Goal: Check status

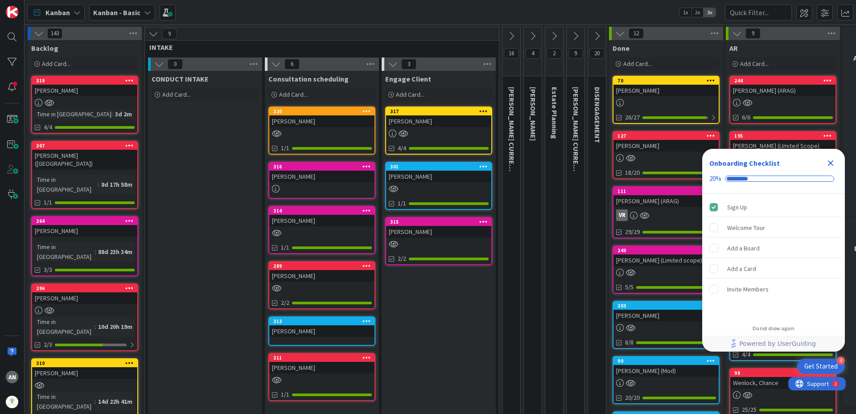
click at [829, 164] on icon "Close Checklist" at bounding box center [831, 163] width 6 height 6
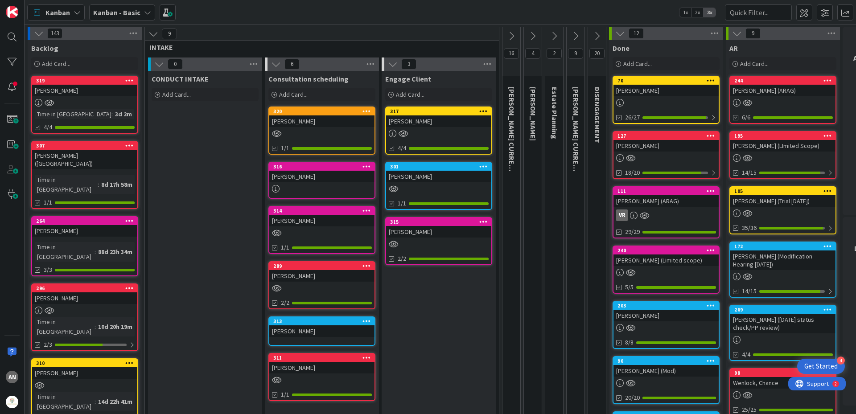
click at [514, 41] on button at bounding box center [511, 35] width 18 height 13
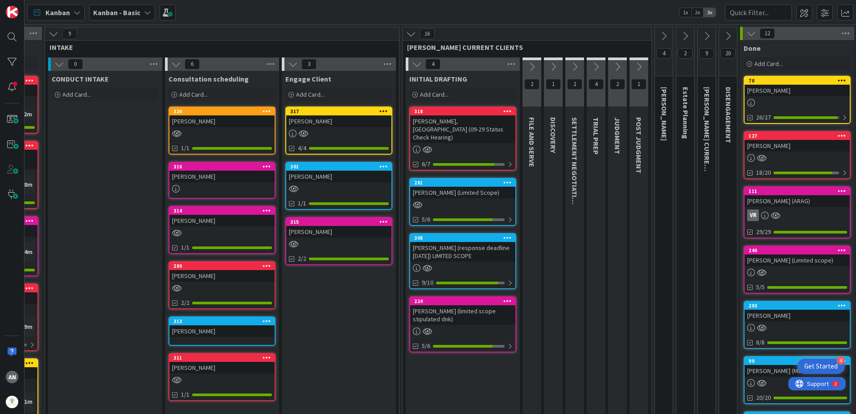
scroll to position [0, 100]
click at [471, 201] on div at bounding box center [462, 205] width 105 height 8
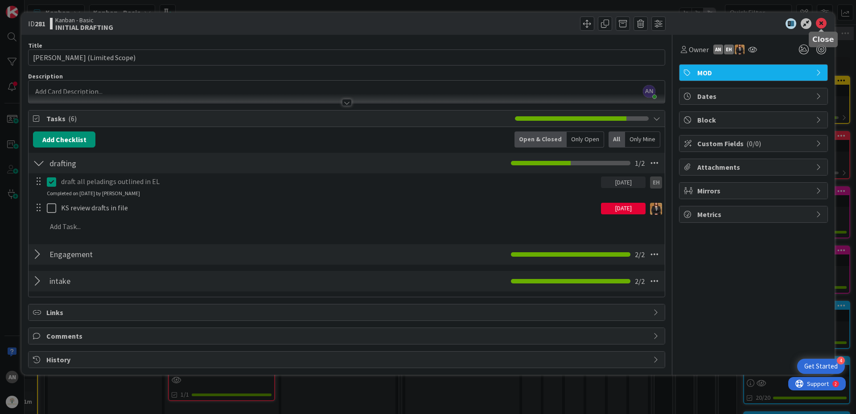
click at [825, 25] on icon at bounding box center [821, 23] width 11 height 11
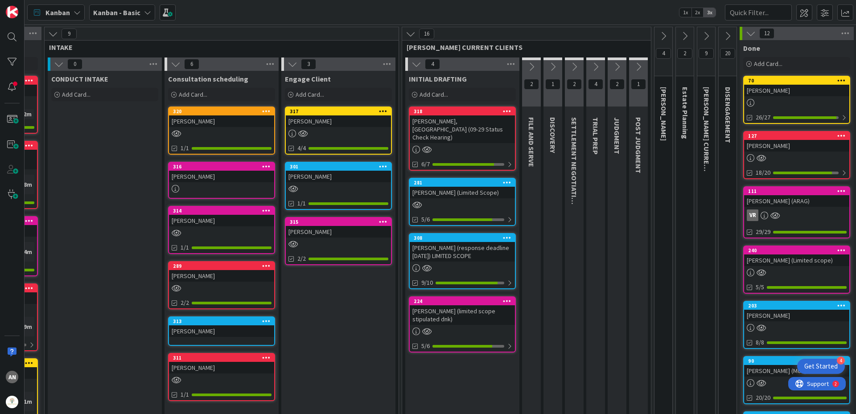
click at [443, 187] on div "[PERSON_NAME] (Limited Scope)" at bounding box center [462, 193] width 105 height 12
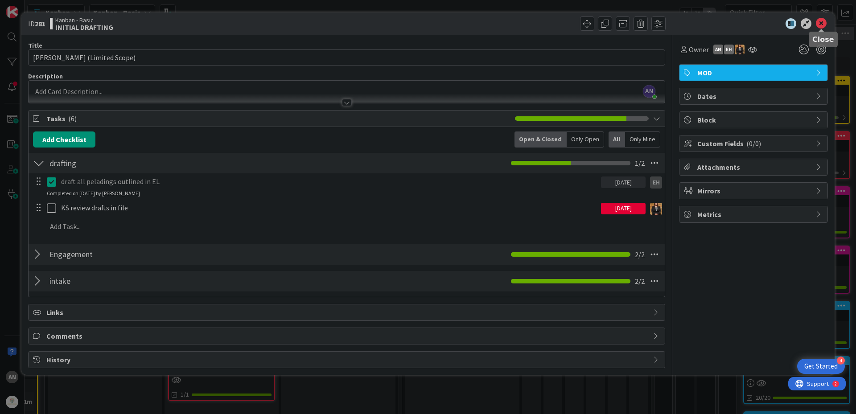
click at [821, 27] on icon at bounding box center [821, 23] width 11 height 11
